Goal: Task Accomplishment & Management: Complete application form

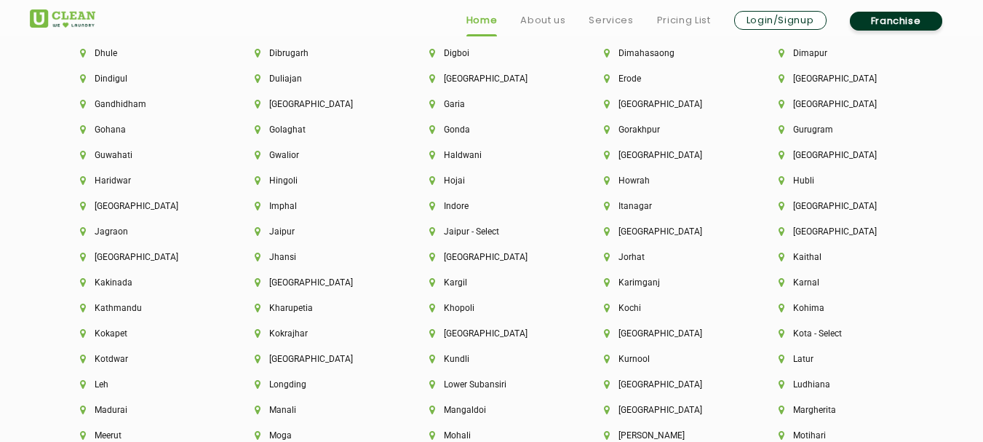
scroll to position [3711, 0]
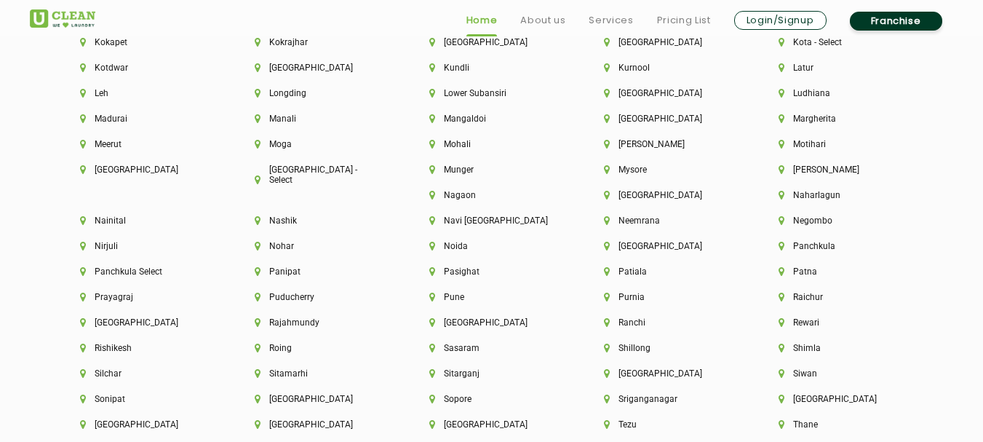
click at [880, 16] on link "Franchise" at bounding box center [896, 21] width 92 height 19
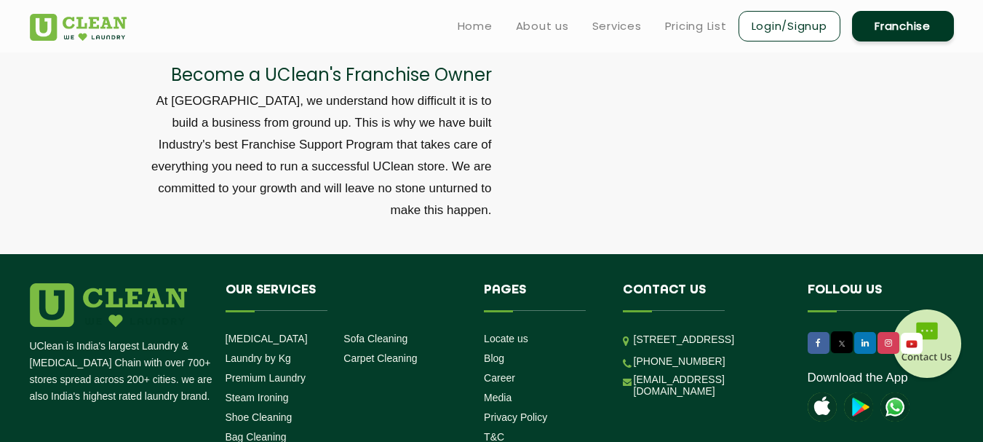
scroll to position [4876, 0]
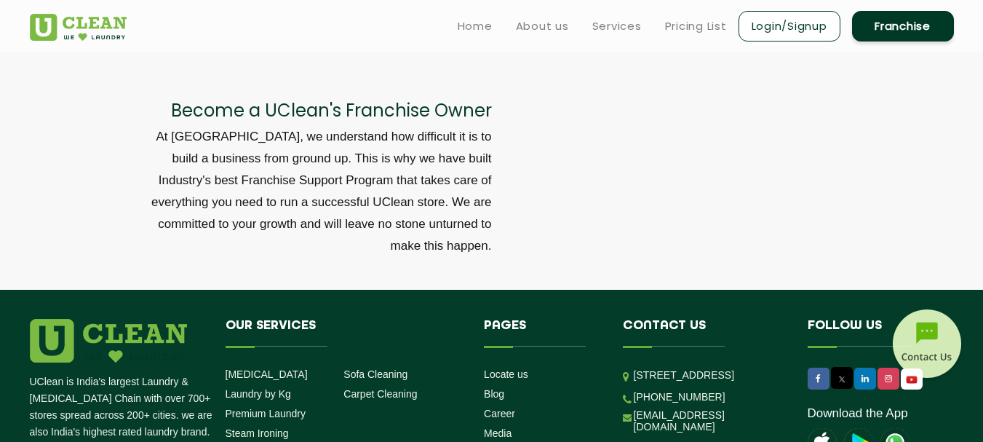
click at [915, 26] on link "Franchise" at bounding box center [903, 26] width 102 height 31
click at [896, 29] on link "Franchise" at bounding box center [903, 26] width 102 height 31
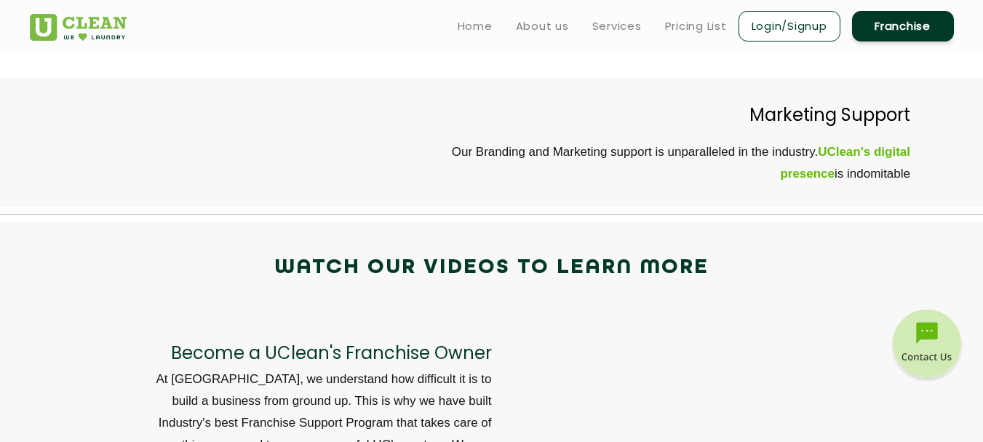
scroll to position [4585, 0]
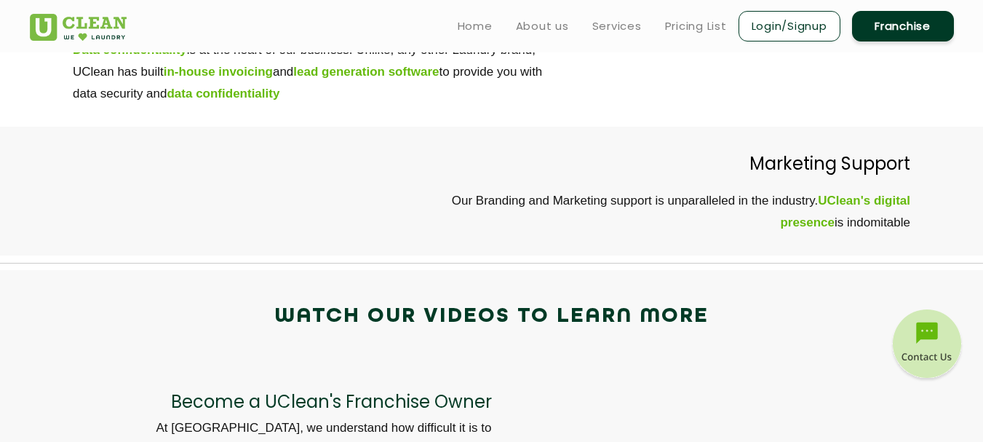
click at [921, 36] on link "Franchise" at bounding box center [903, 26] width 102 height 31
click at [921, 35] on link "Franchise" at bounding box center [903, 26] width 102 height 31
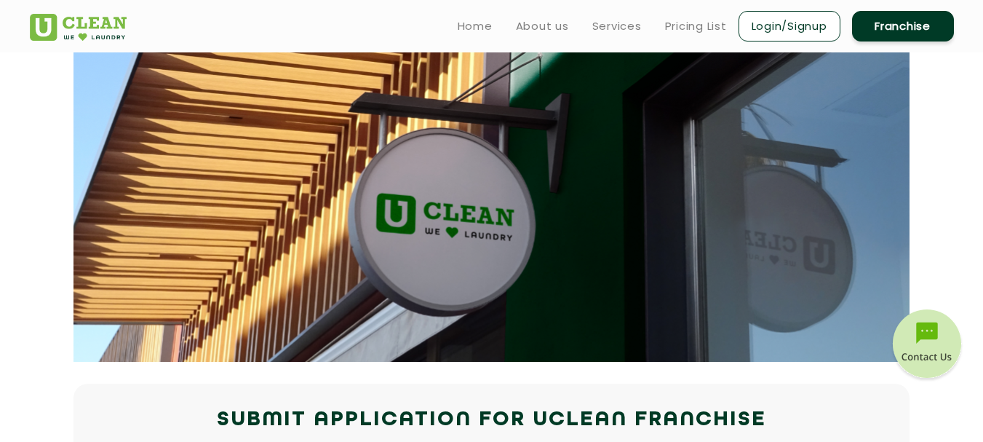
click at [912, 25] on link "Franchise" at bounding box center [903, 26] width 102 height 31
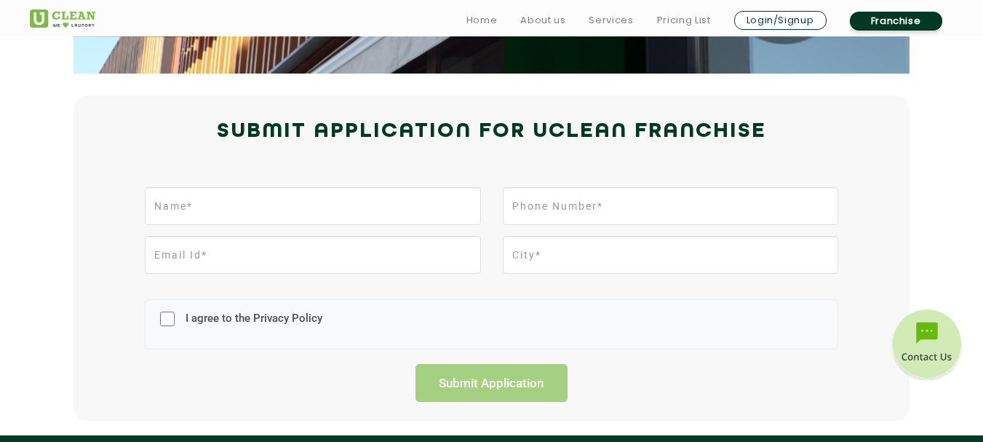
scroll to position [291, 0]
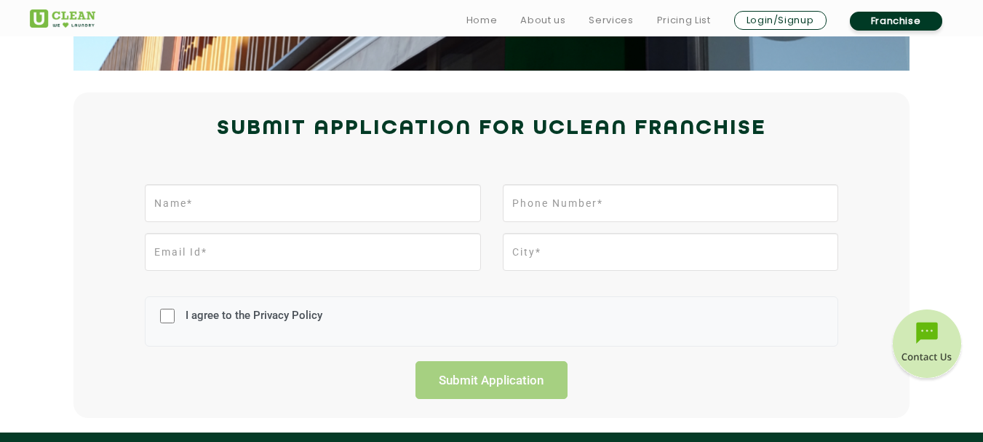
click at [320, 181] on div "I agree to the Privacy Policy Submit Application" at bounding box center [492, 288] width 946 height 222
click at [314, 193] on input "text" at bounding box center [312, 203] width 335 height 38
click at [314, 201] on input "text" at bounding box center [312, 203] width 335 height 38
type input "Nitish Kumar"
type input "9871586938"
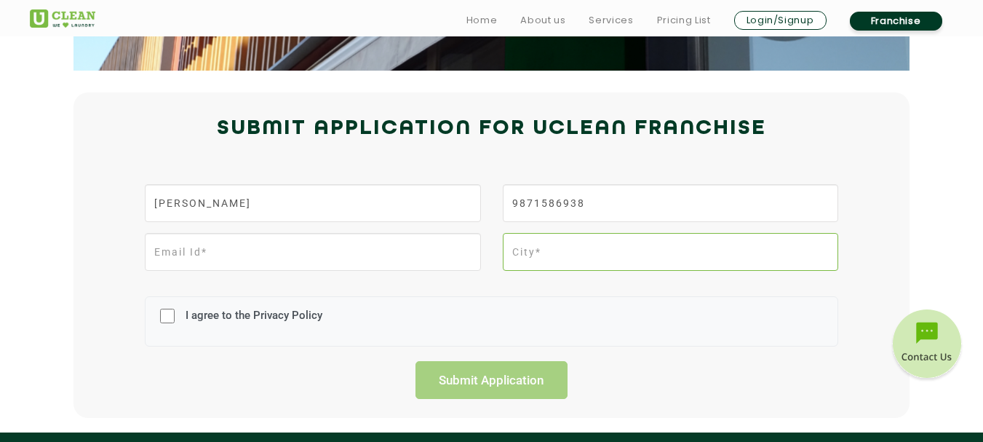
type input "Gurgaon"
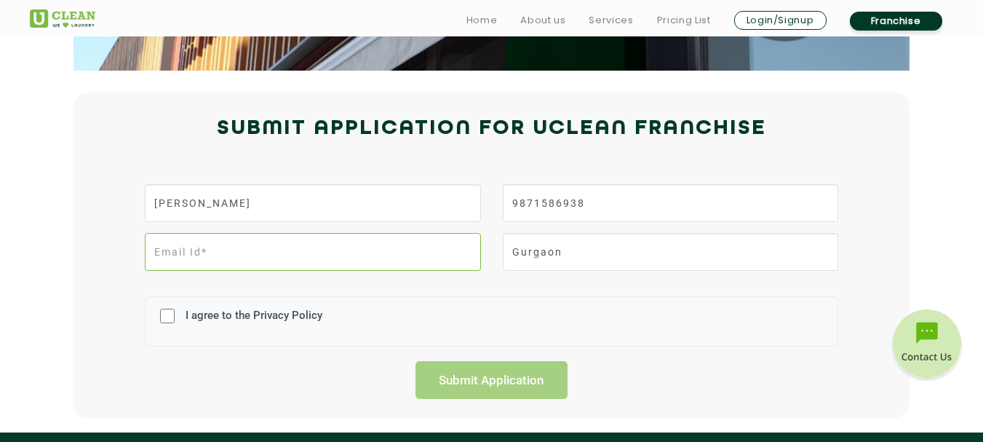
click at [303, 249] on input "email" at bounding box center [312, 252] width 335 height 38
click at [328, 260] on input "email" at bounding box center [312, 252] width 335 height 38
type input "nitishkumar095@gmail.com"
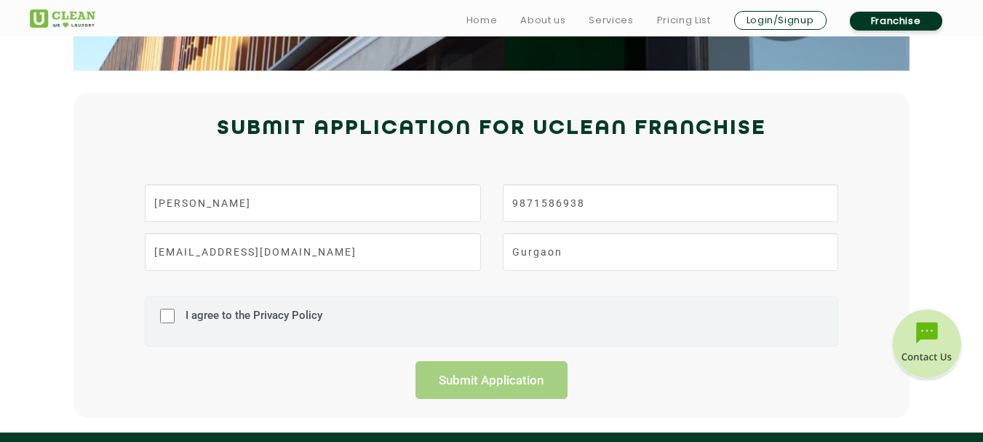
click at [175, 312] on div "I agree to the Privacy Policy" at bounding box center [492, 321] width 694 height 50
click at [167, 315] on input "I agree to the Privacy Policy" at bounding box center [167, 316] width 15 height 38
checkbox input "true"
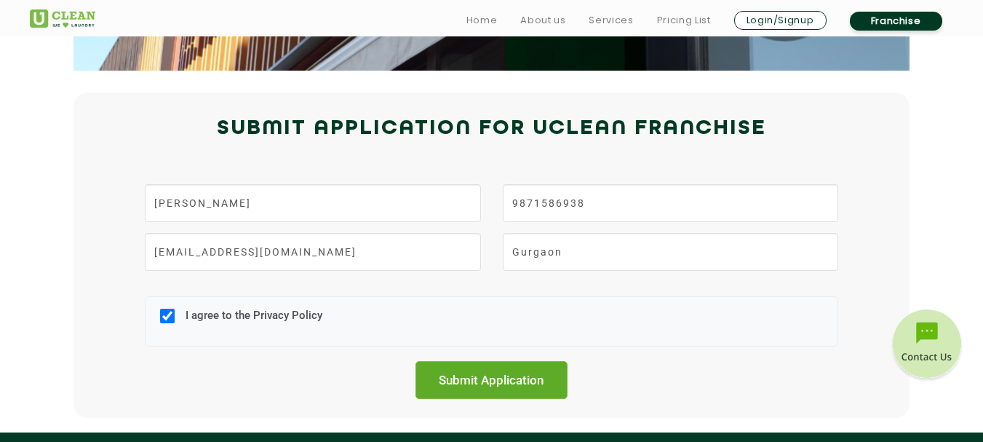
click at [472, 390] on input "Submit Application" at bounding box center [492, 380] width 153 height 38
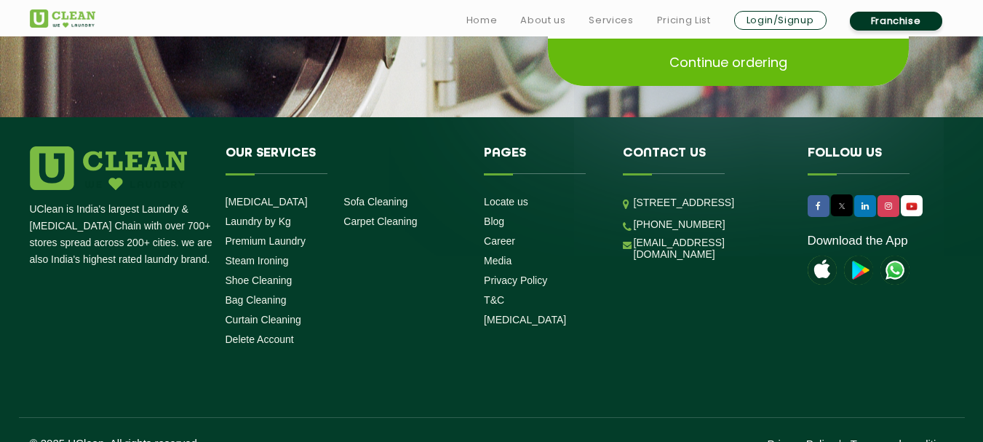
scroll to position [323, 0]
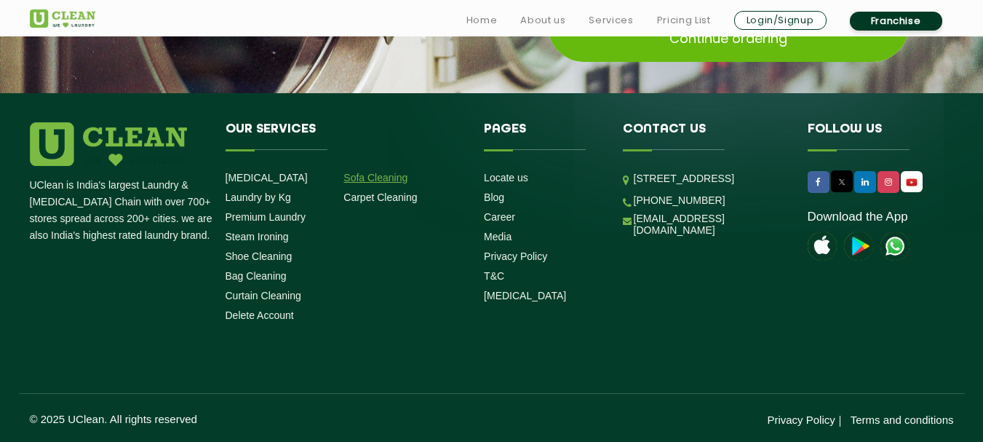
click at [372, 178] on link "Sofa Cleaning" at bounding box center [375, 178] width 64 height 12
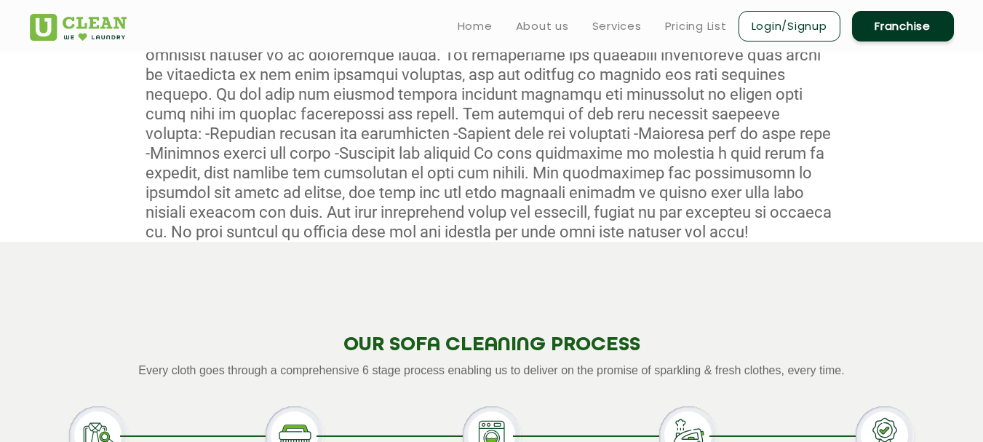
scroll to position [582, 0]
